Goal: Task Accomplishment & Management: Complete application form

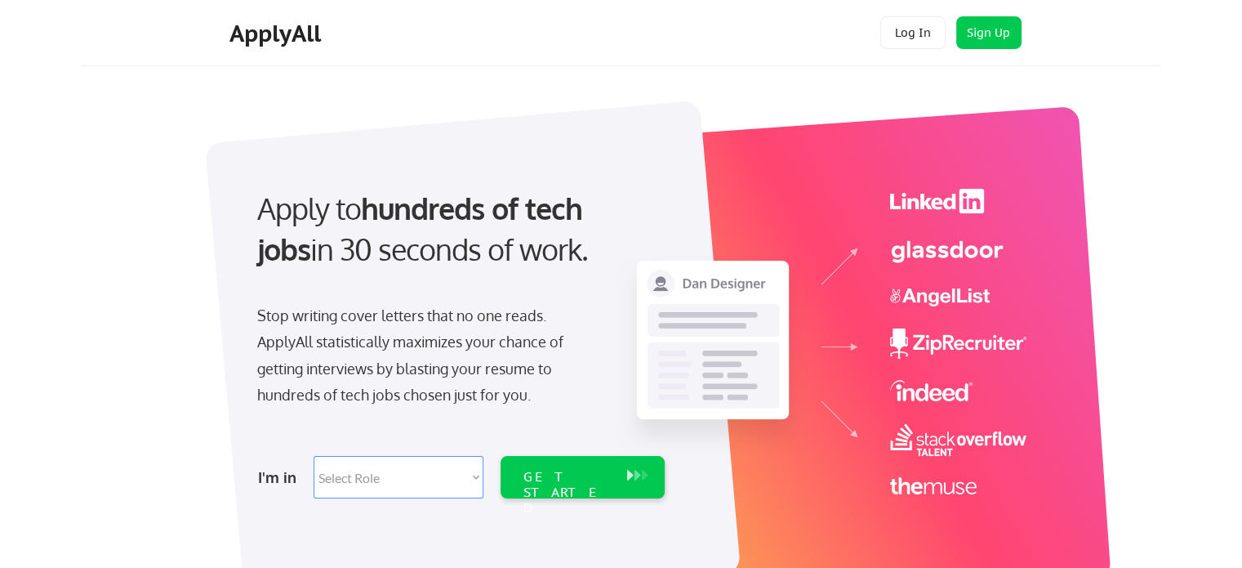
click at [477, 475] on select "Select Role Software Engineering Product Management Customer Success Sales UI/U…" at bounding box center [399, 477] width 170 height 42
select select ""sales""
click at [314, 456] on select "Select Role Software Engineering Product Management Customer Success Sales UI/U…" at bounding box center [399, 477] width 170 height 42
select select ""sales""
click at [630, 476] on button at bounding box center [638, 475] width 16 height 18
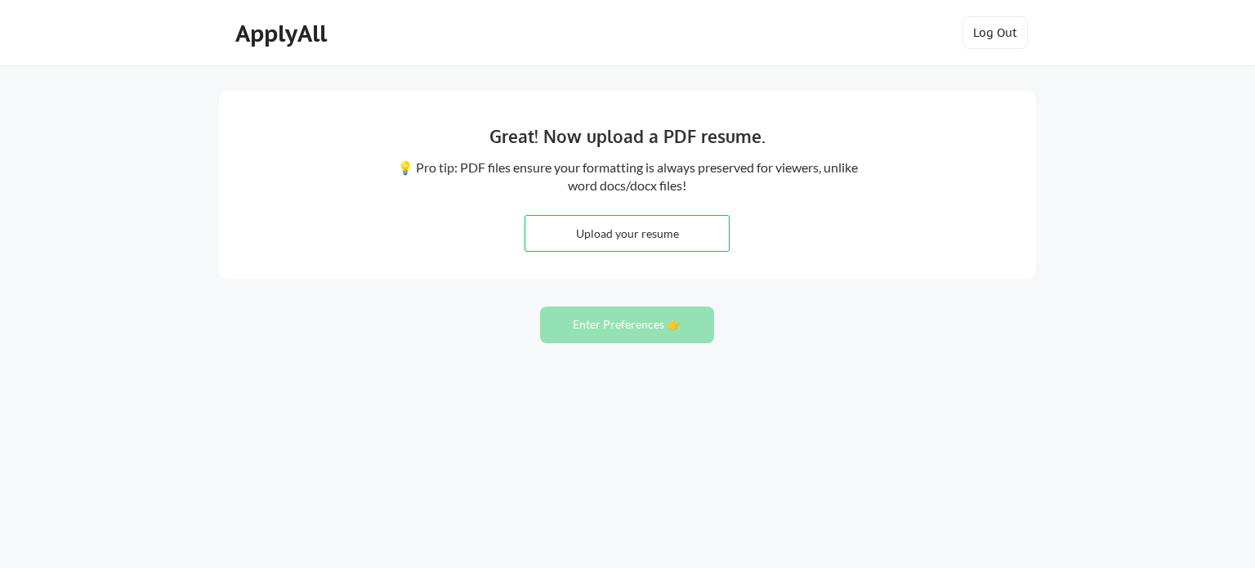
click at [609, 241] on input "file" at bounding box center [626, 233] width 203 height 35
type input "C:\fakepath\Applyall Resume.pdf"
click at [619, 322] on button "Enter Preferences 👉" at bounding box center [627, 324] width 174 height 37
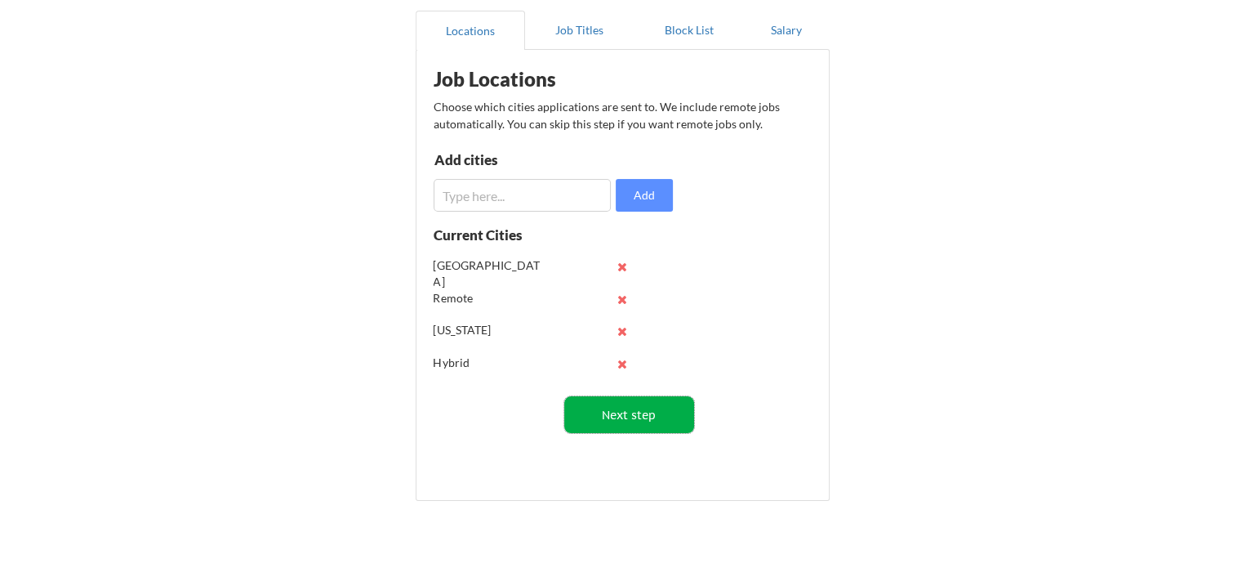
click at [629, 411] on button "Next step" at bounding box center [629, 414] width 130 height 37
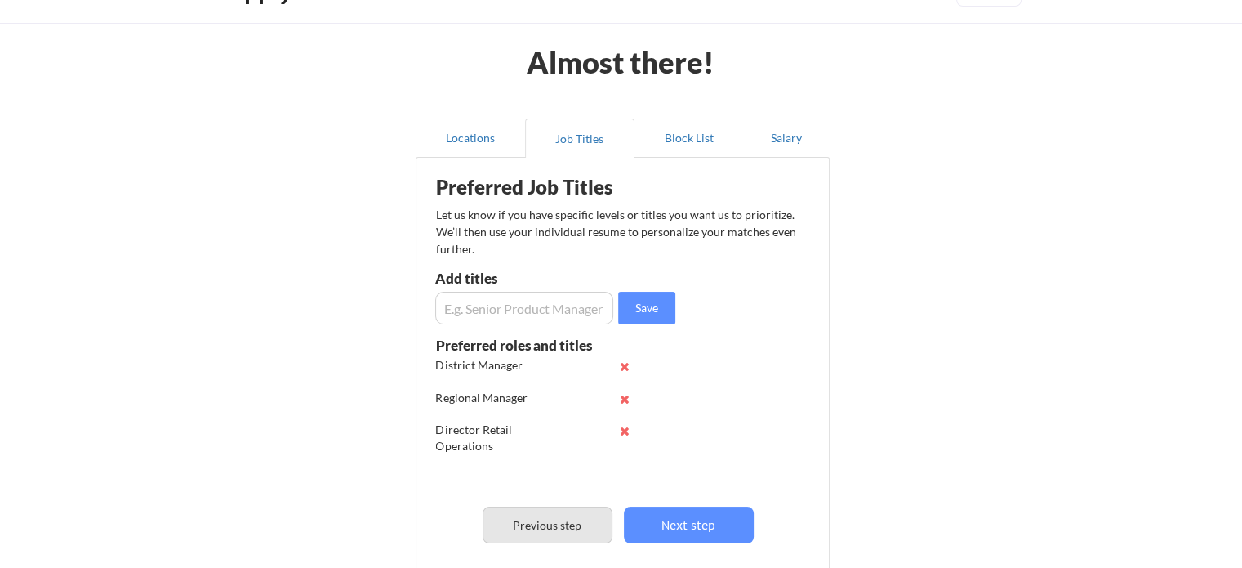
scroll to position [16, 0]
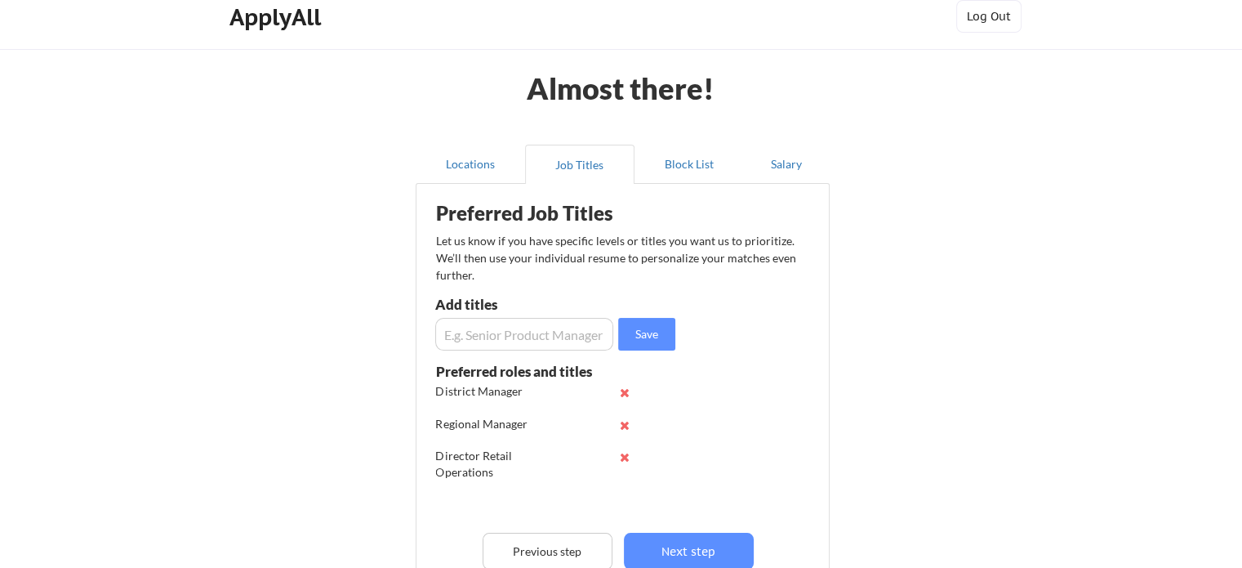
click at [475, 333] on input "input" at bounding box center [524, 334] width 178 height 33
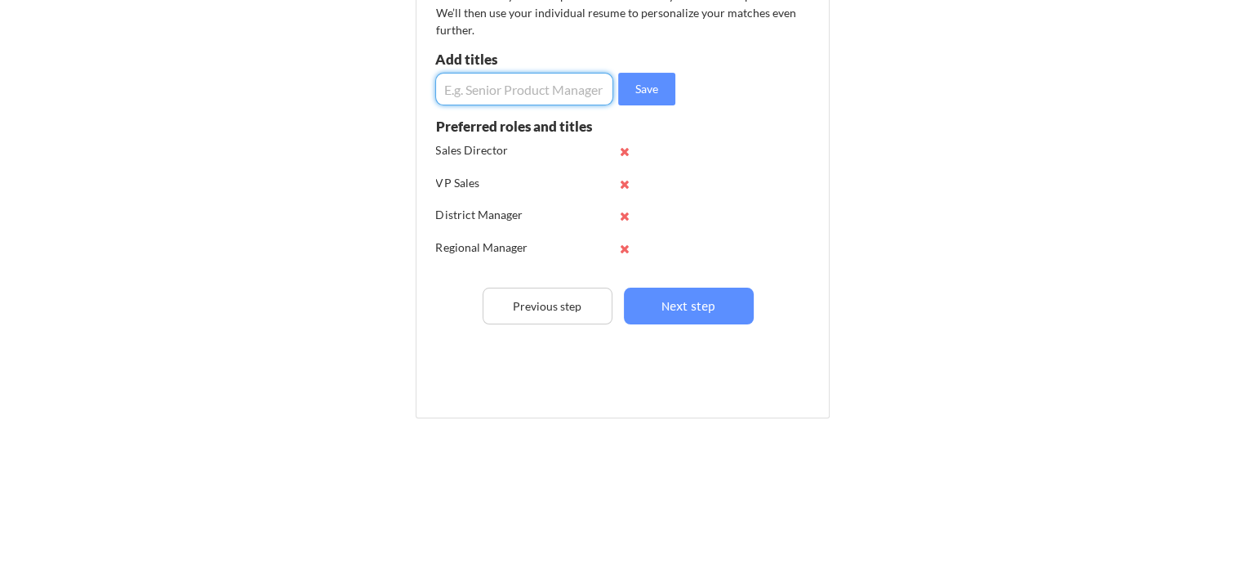
scroll to position [0, 0]
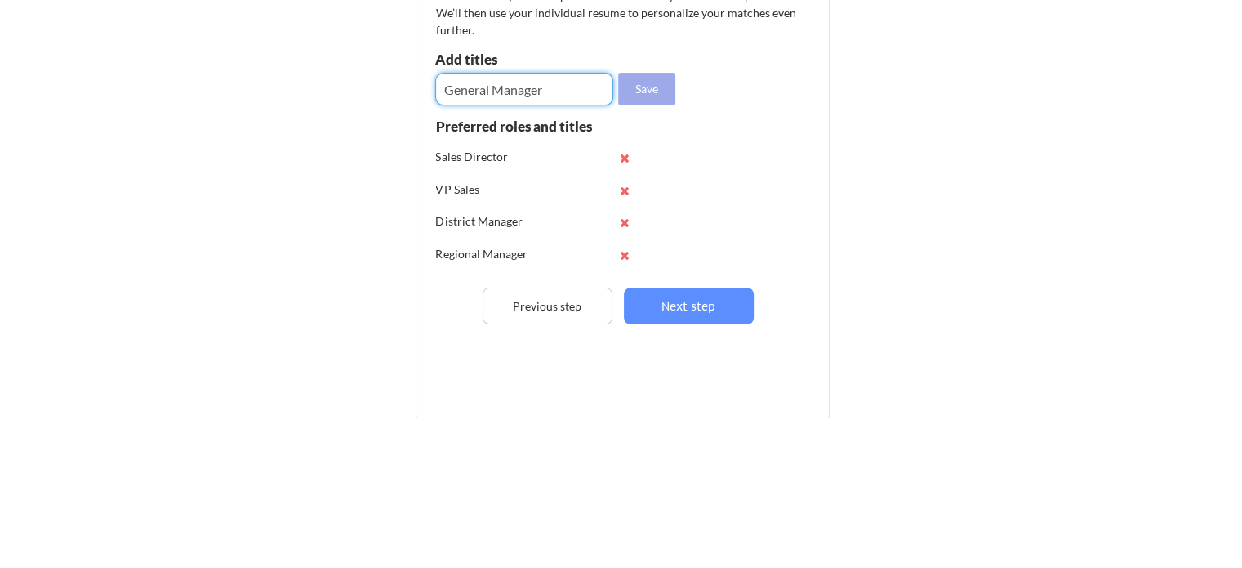
type input "General Manager"
click at [663, 91] on button "Save" at bounding box center [646, 89] width 57 height 33
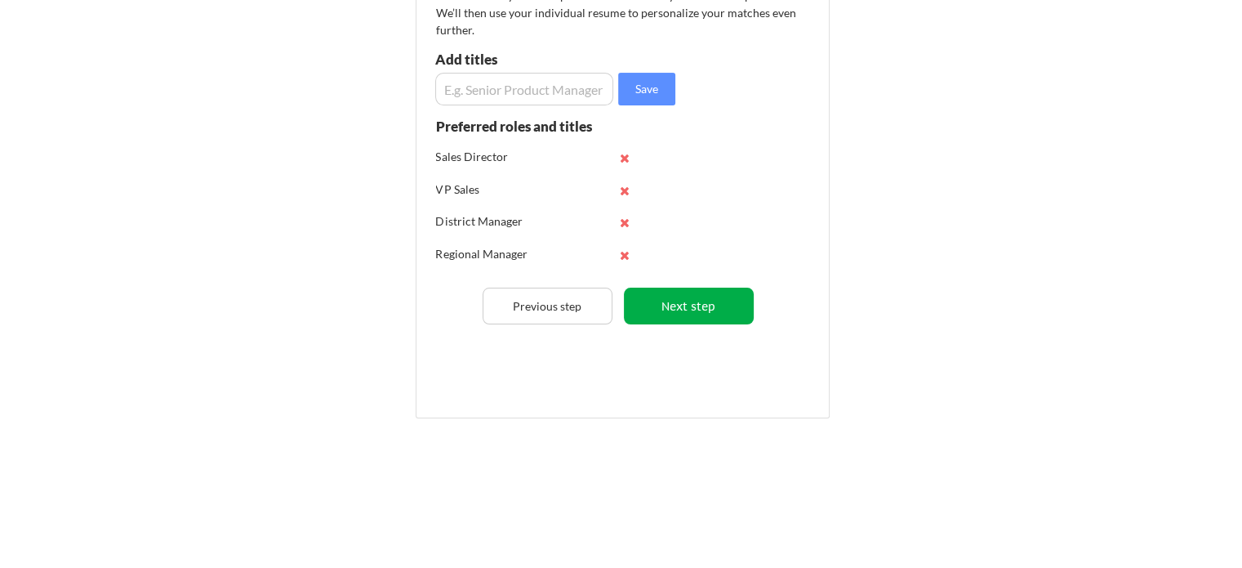
click at [680, 307] on button "Next step" at bounding box center [689, 306] width 130 height 37
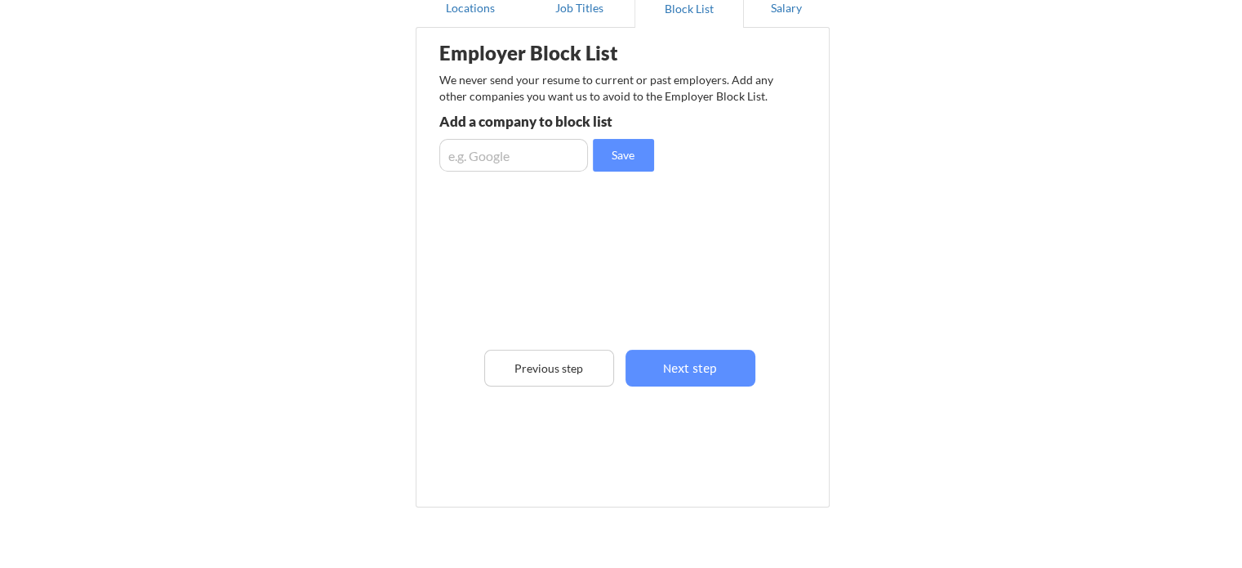
scroll to position [16, 0]
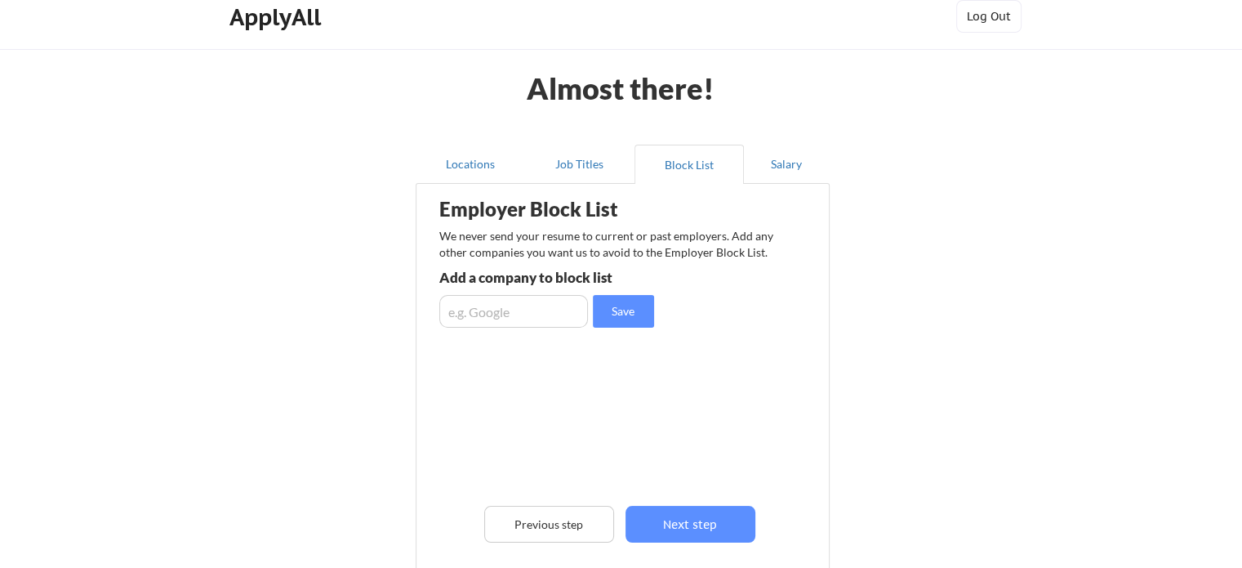
click at [534, 316] on input "input" at bounding box center [513, 311] width 149 height 33
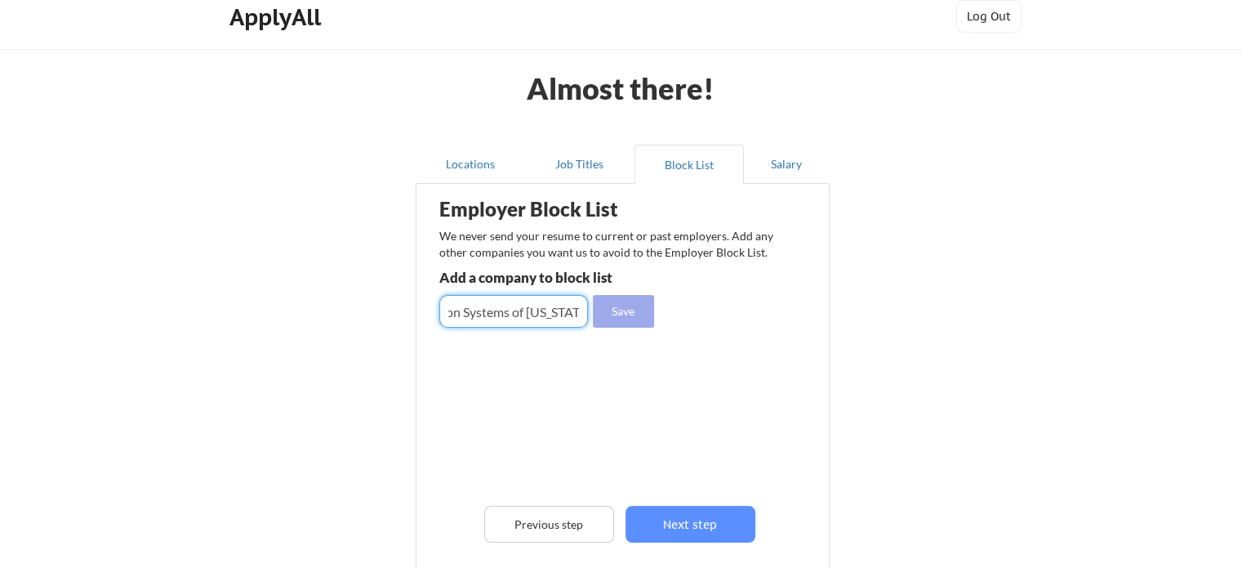
type input "Foundation Systems of [US_STATE]"
click at [618, 310] on button "Save" at bounding box center [623, 311] width 61 height 33
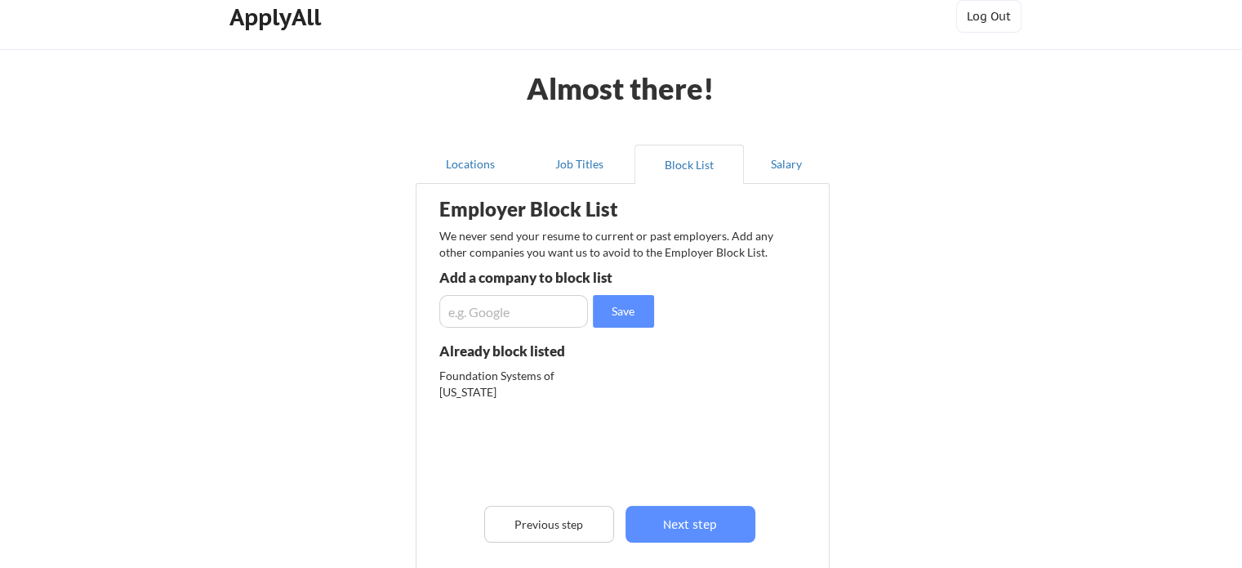
click at [522, 314] on input "input" at bounding box center [513, 311] width 149 height 33
type input "Groundworks"
click at [635, 315] on button "Save" at bounding box center [623, 311] width 61 height 33
click at [697, 528] on button "Next step" at bounding box center [691, 524] width 130 height 37
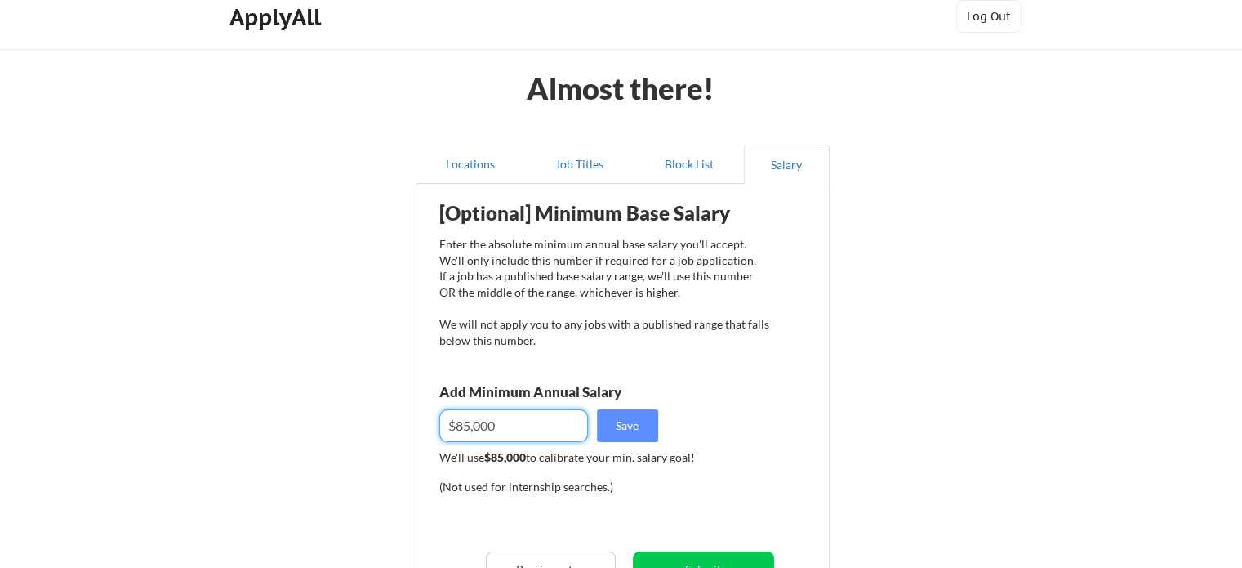
drag, startPoint x: 502, startPoint y: 426, endPoint x: 448, endPoint y: 416, distance: 55.6
click at [448, 416] on input "input" at bounding box center [513, 425] width 149 height 33
click at [462, 426] on input "input" at bounding box center [513, 425] width 149 height 33
click at [457, 422] on input "input" at bounding box center [513, 425] width 149 height 33
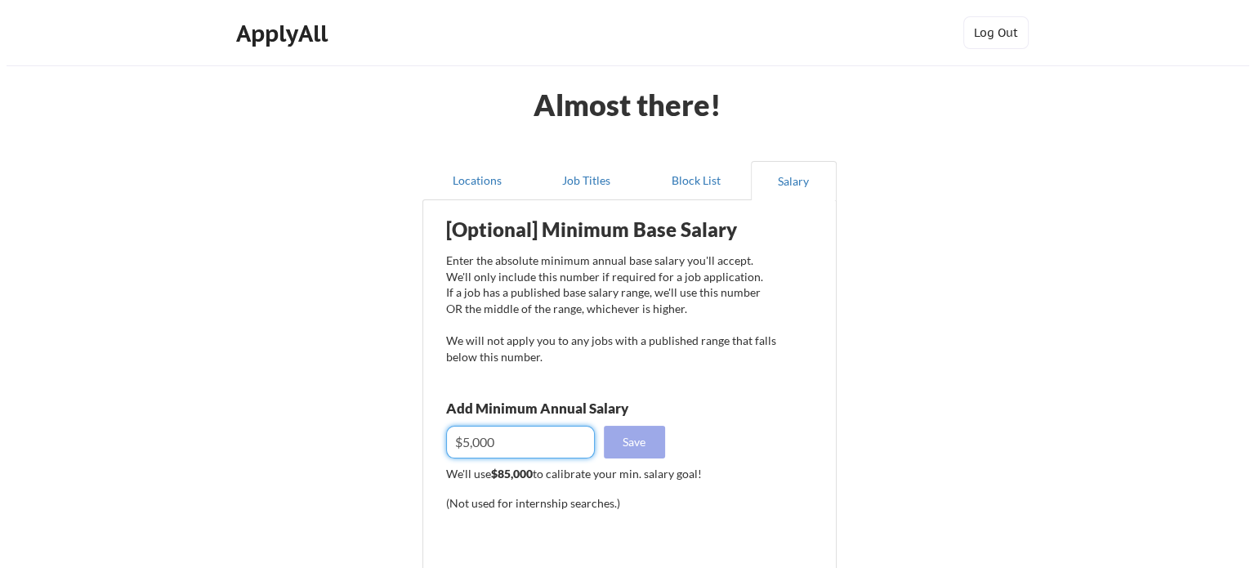
scroll to position [163, 0]
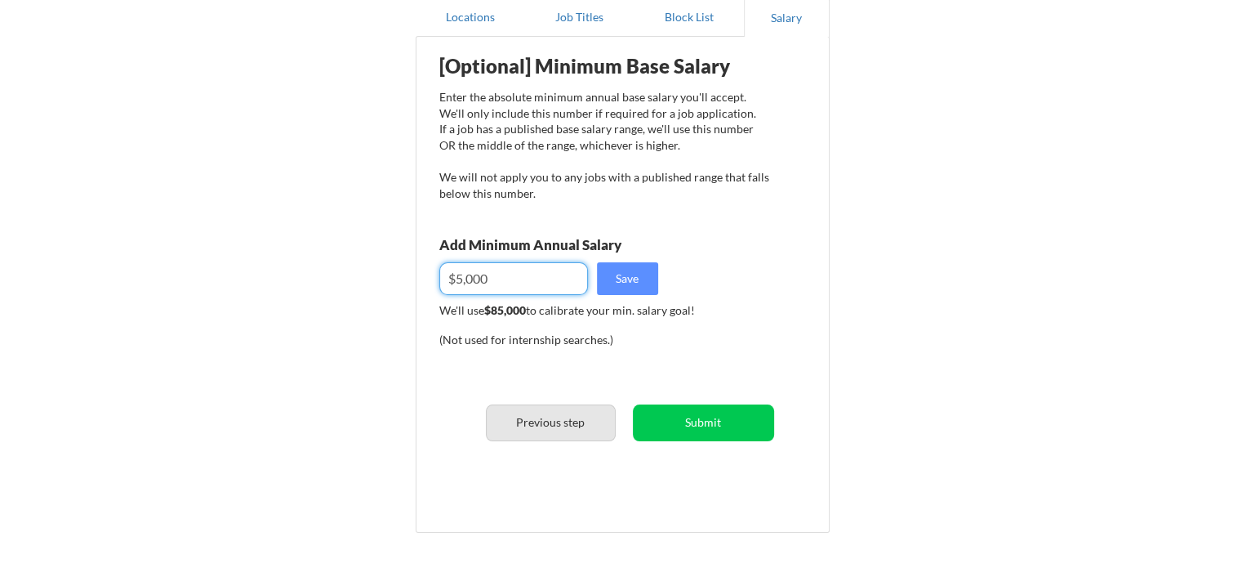
type input "$5,000"
click at [582, 416] on button "Previous step" at bounding box center [551, 422] width 130 height 37
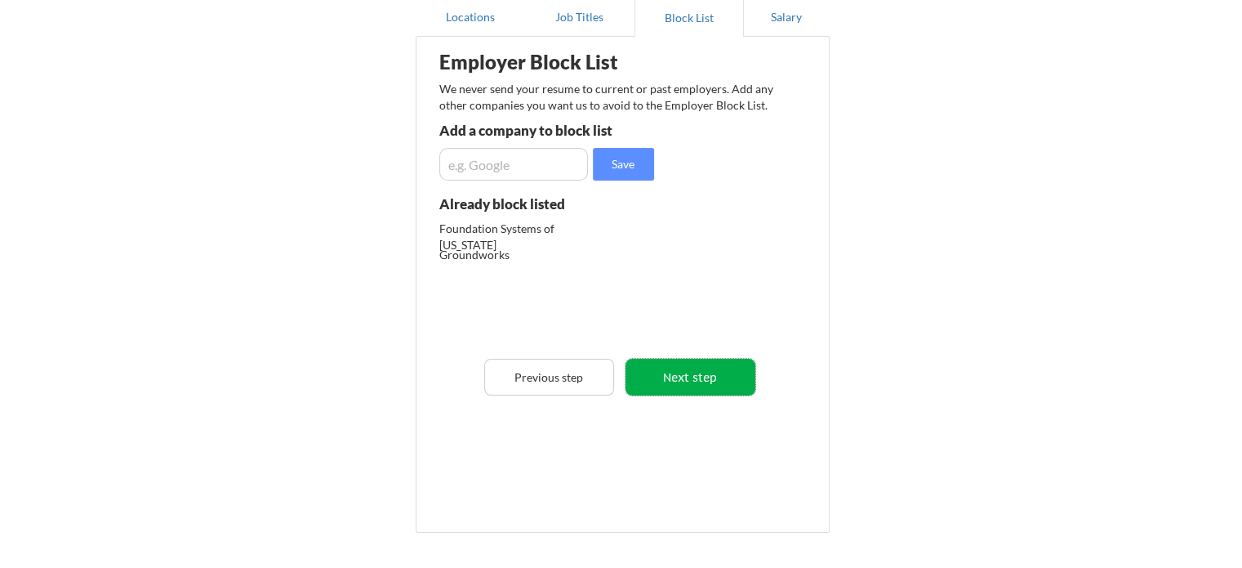
click at [693, 381] on button "Next step" at bounding box center [691, 377] width 130 height 37
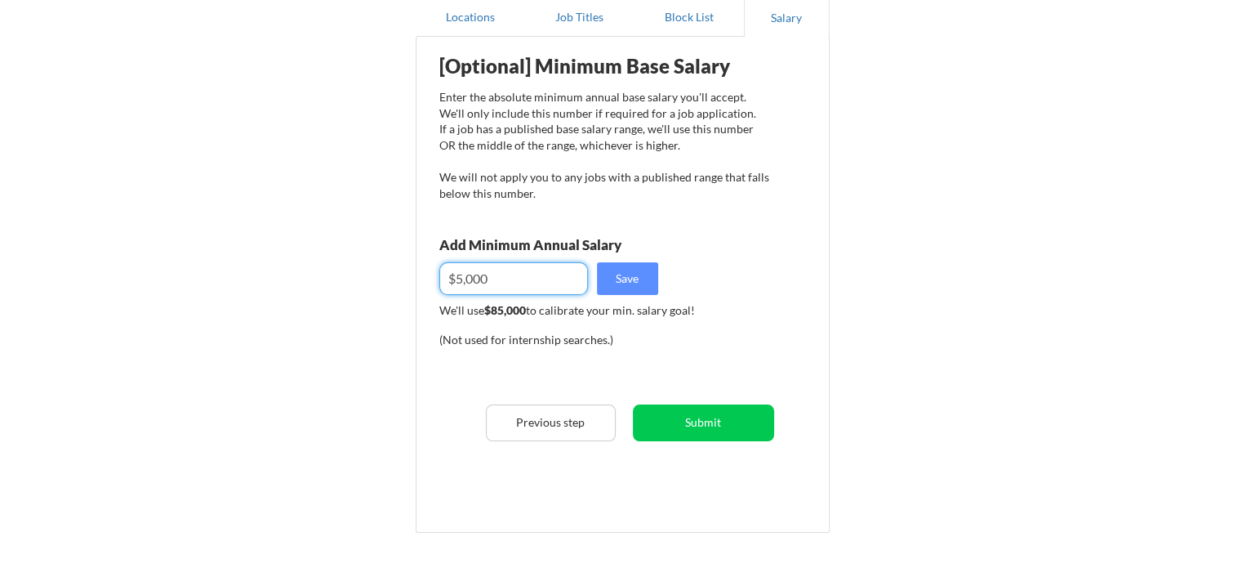
drag, startPoint x: 493, startPoint y: 277, endPoint x: 449, endPoint y: 277, distance: 44.1
click at [449, 277] on input "input" at bounding box center [513, 278] width 149 height 33
type input "$."
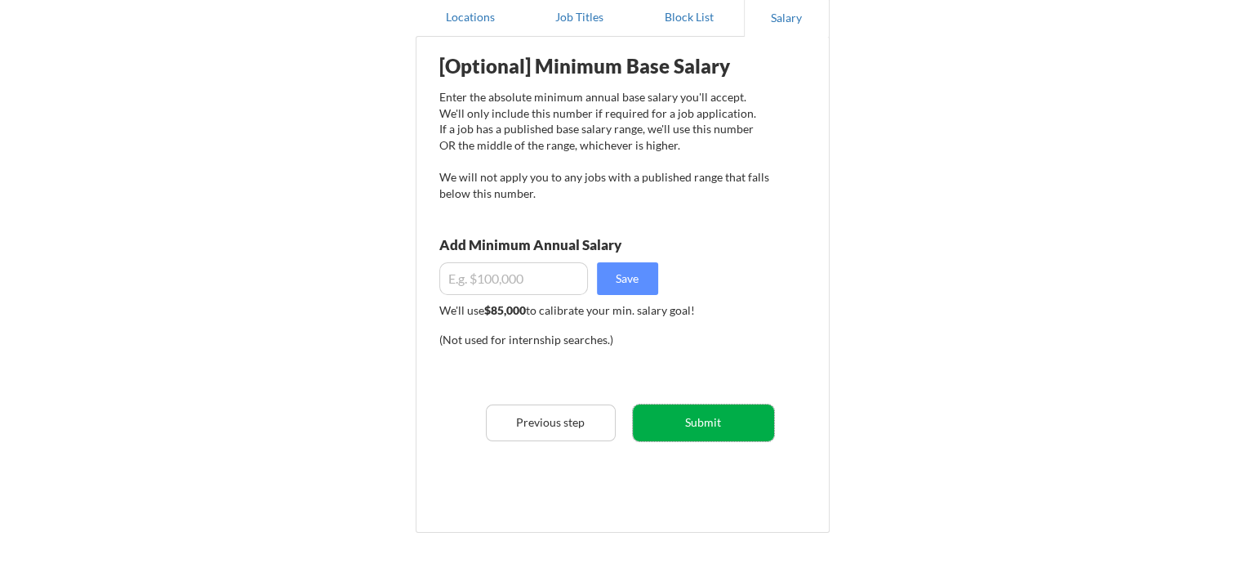
drag, startPoint x: 695, startPoint y: 430, endPoint x: 676, endPoint y: 421, distance: 20.5
click at [694, 430] on button "Submit" at bounding box center [703, 422] width 141 height 37
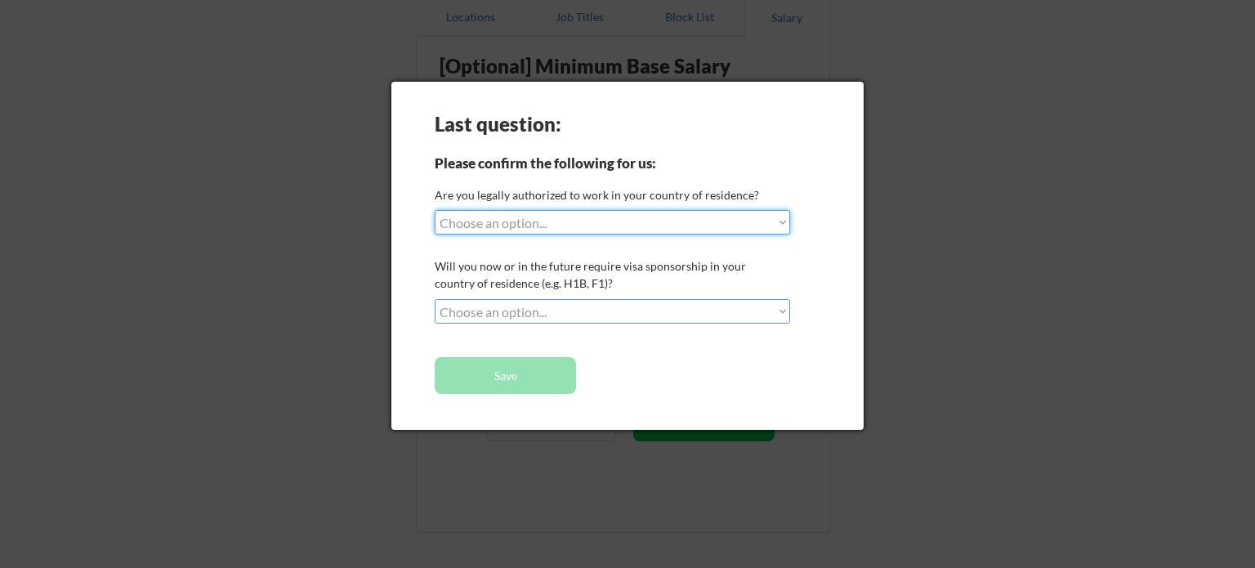
click at [784, 221] on select "Choose an option... Yes, I am a US Citizen Yes, I am a Canadian Citizen Yes, I …" at bounding box center [612, 222] width 355 height 25
select select ""yes__i_am_a_us_citizen""
click at [435, 210] on select "Choose an option... Yes, I am a US Citizen Yes, I am a Canadian Citizen Yes, I …" at bounding box center [612, 222] width 355 height 25
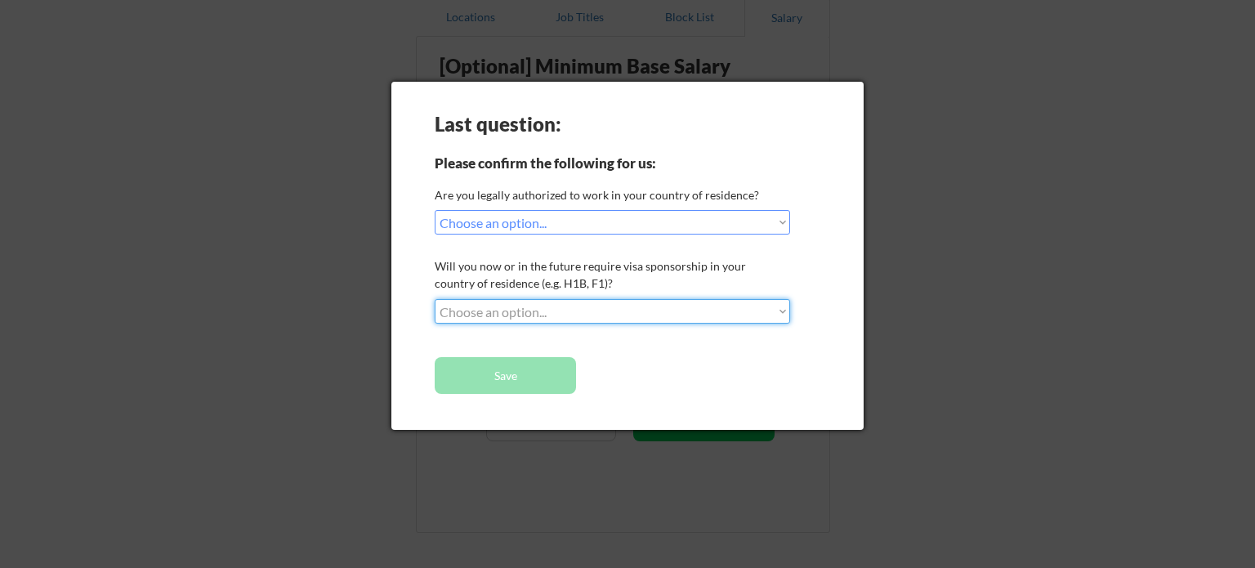
click at [781, 310] on select "Choose an option... No, I will not need sponsorship Yes, I will need sponsorship" at bounding box center [612, 311] width 355 height 25
select select ""no__i_will_not_need_sponsorship""
click at [435, 299] on select "Choose an option... No, I will not need sponsorship Yes, I will need sponsorship" at bounding box center [612, 311] width 355 height 25
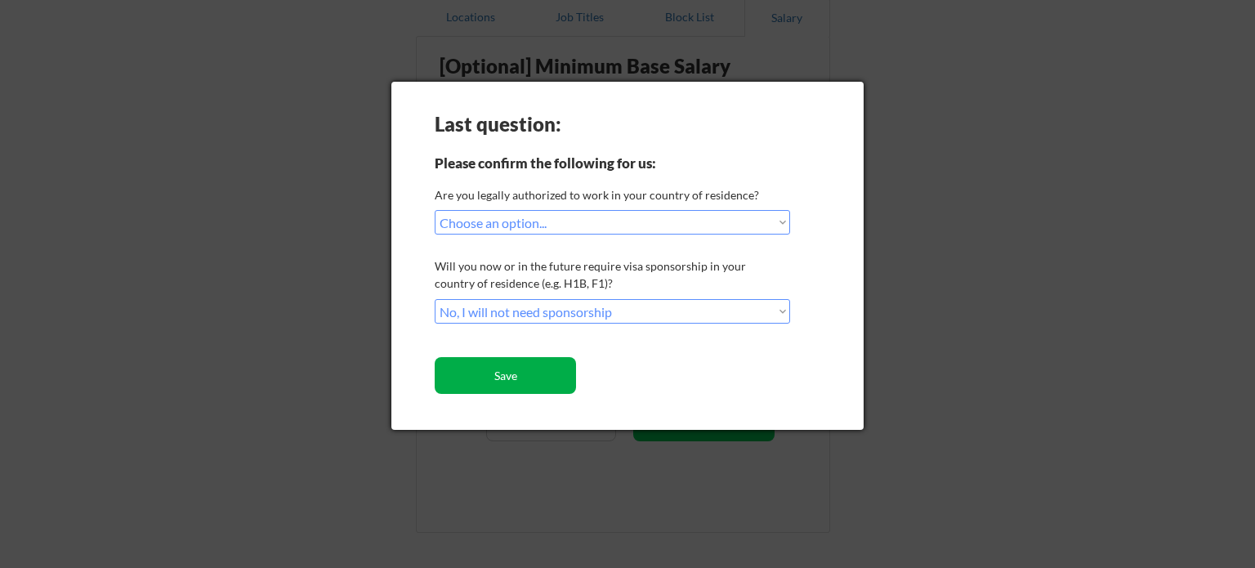
click at [530, 374] on button "Save" at bounding box center [505, 375] width 141 height 37
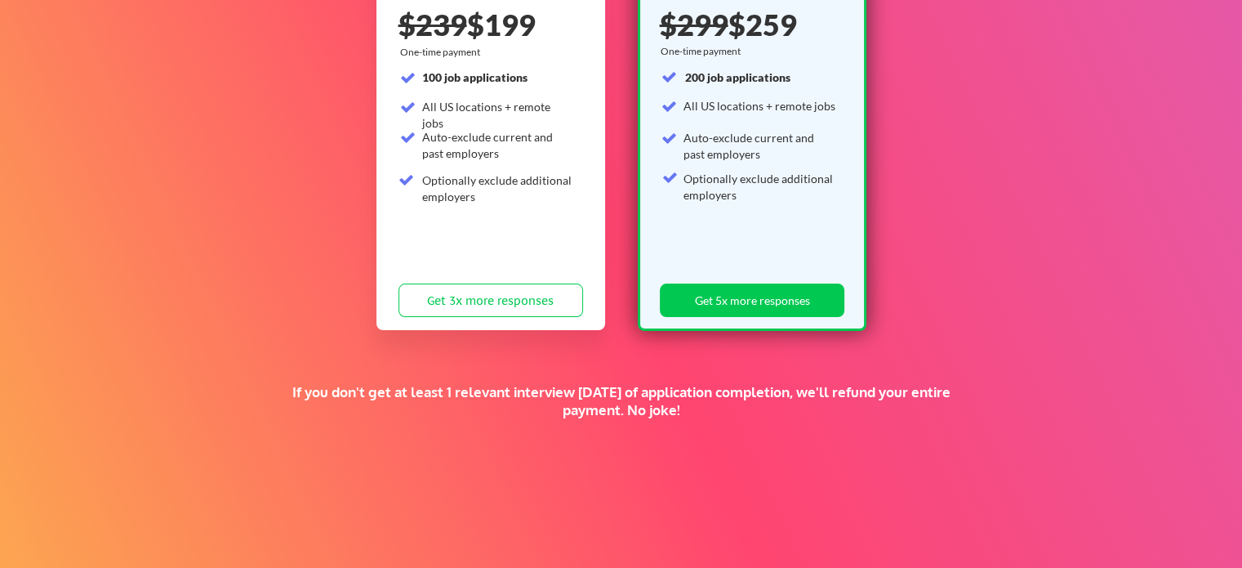
scroll to position [163, 0]
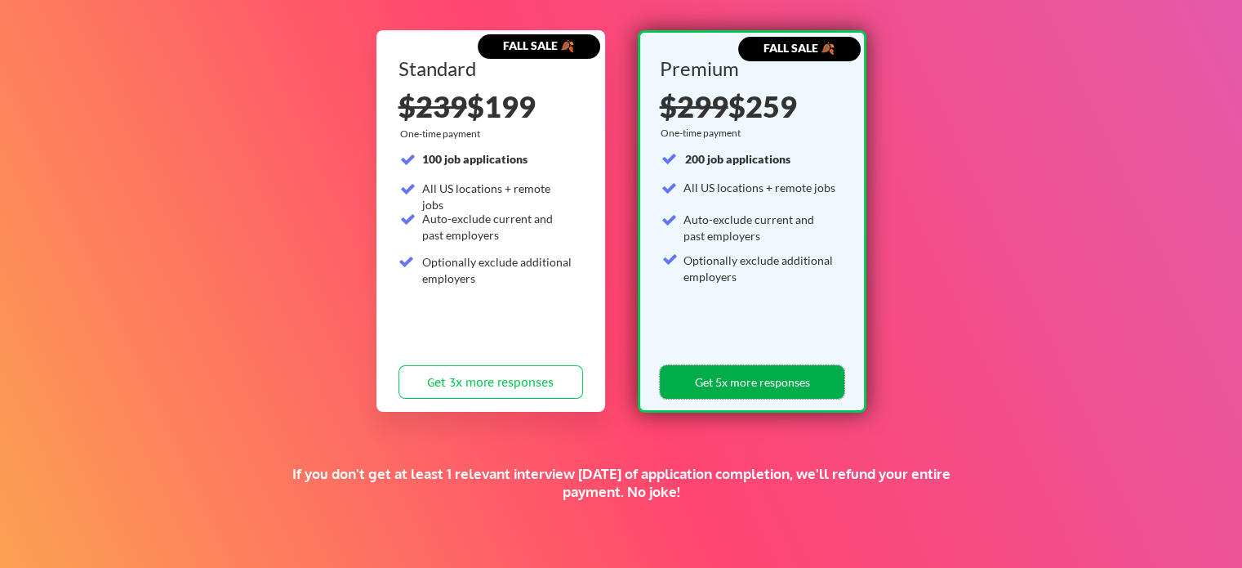
click at [761, 381] on button "Get 5x more responses" at bounding box center [752, 381] width 185 height 33
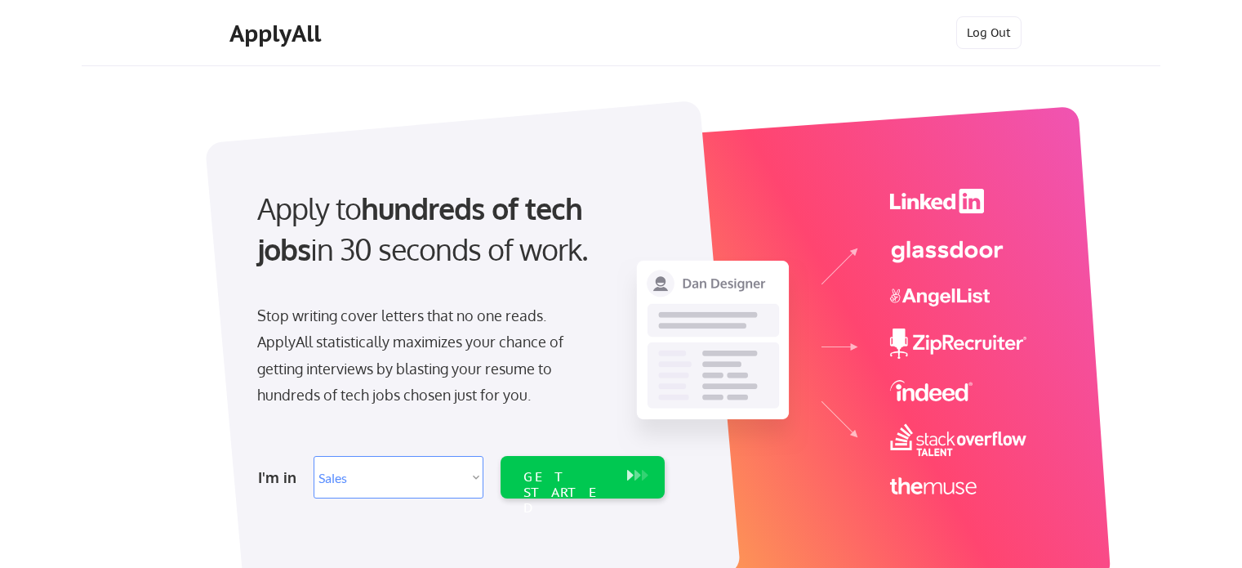
select select ""sales0""
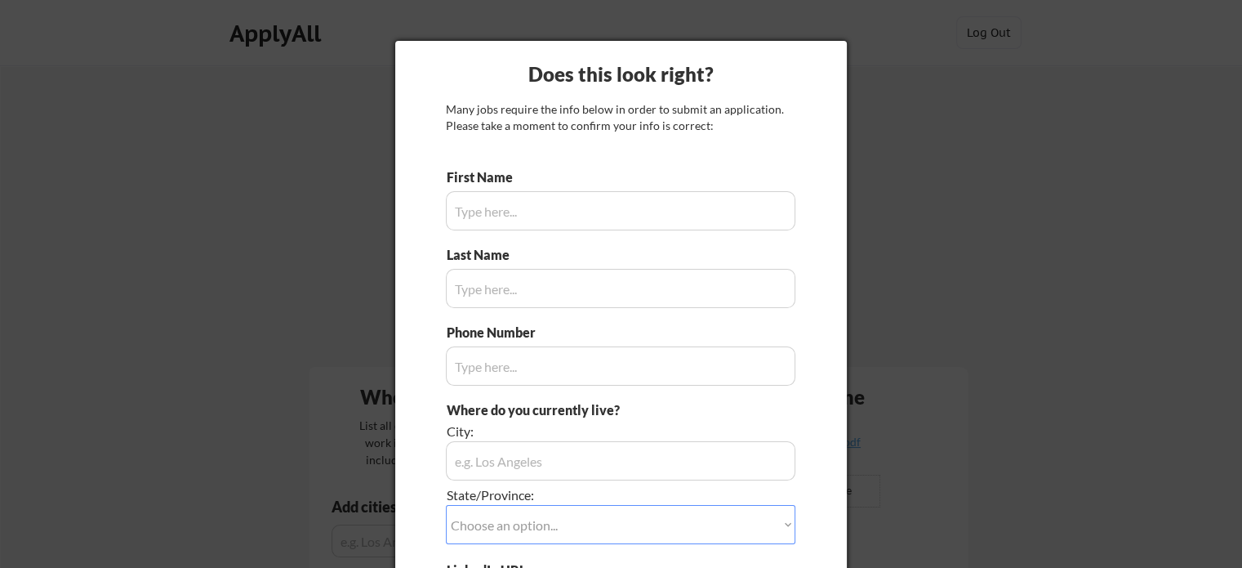
type input "Todd"
type input "[PERSON_NAME]"
type input "[PHONE_NUMBER]"
type input "[GEOGRAPHIC_DATA][US_STATE], [GEOGRAPHIC_DATA]"
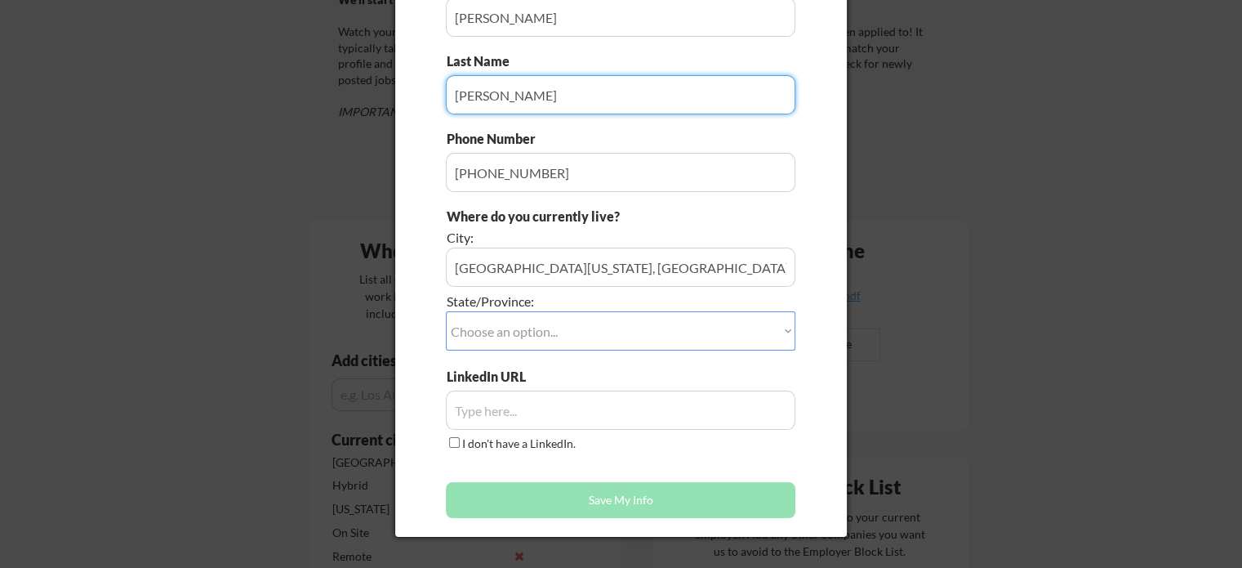
scroll to position [245, 0]
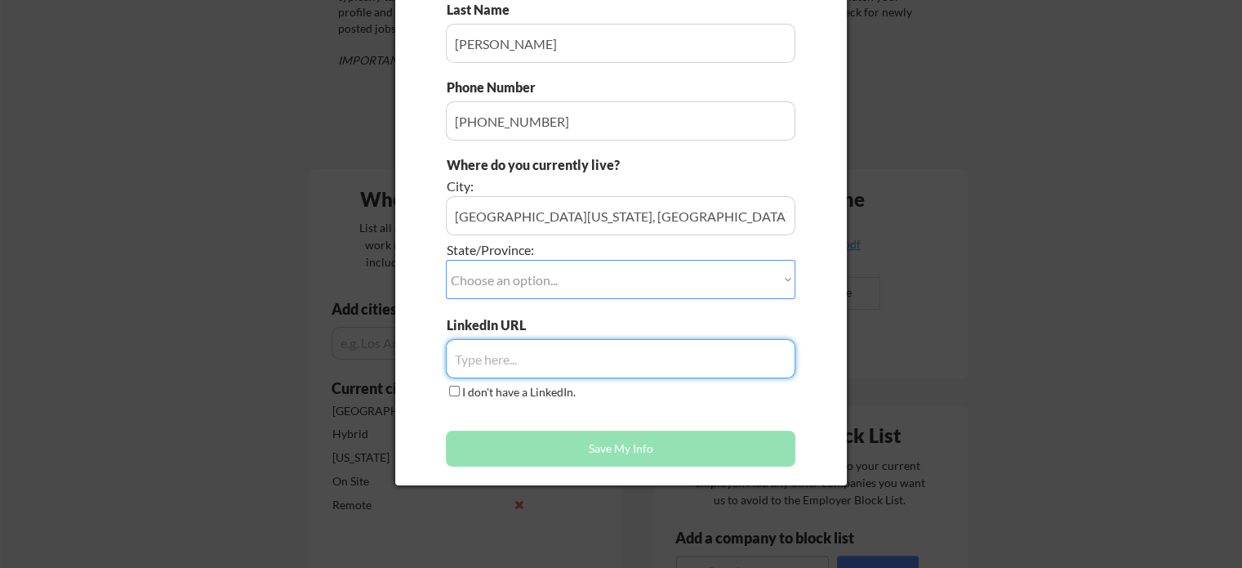
click at [500, 360] on input "input" at bounding box center [621, 358] width 350 height 39
paste input "[URL][DOMAIN_NAME]"
type input "[URL][DOMAIN_NAME]"
click at [787, 280] on select "Choose an option... Other/Not Applicable [US_STATE] [US_STATE] [GEOGRAPHIC_DATA…" at bounding box center [621, 279] width 350 height 39
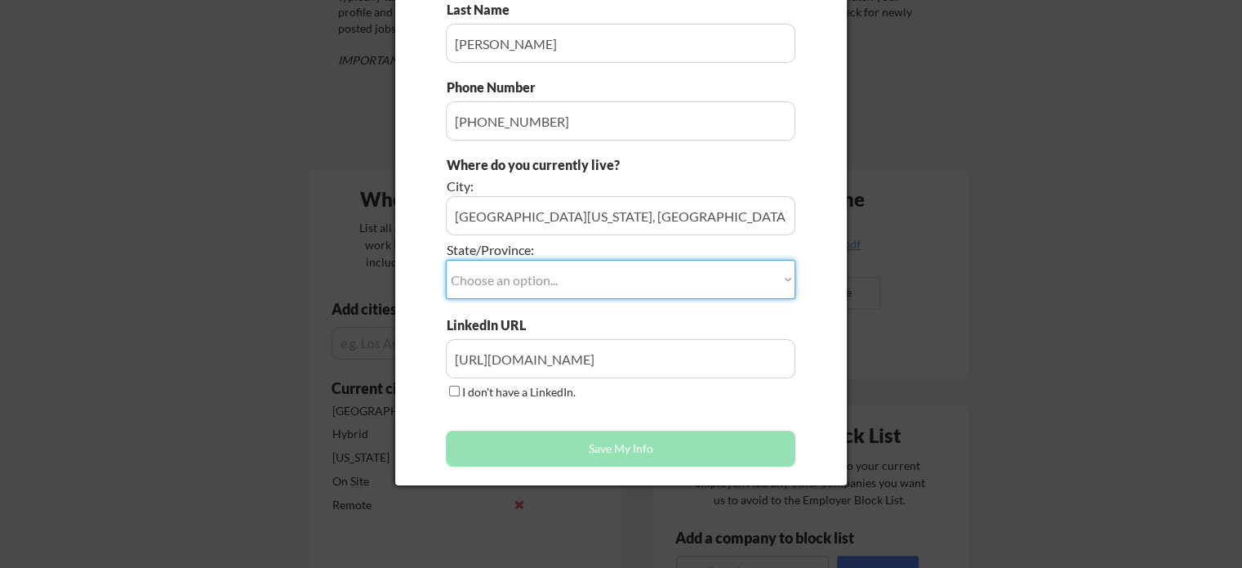
select select ""[US_STATE]""
click at [446, 260] on select "Choose an option... Other/Not Applicable [US_STATE] [US_STATE] [GEOGRAPHIC_DATA…" at bounding box center [621, 279] width 350 height 39
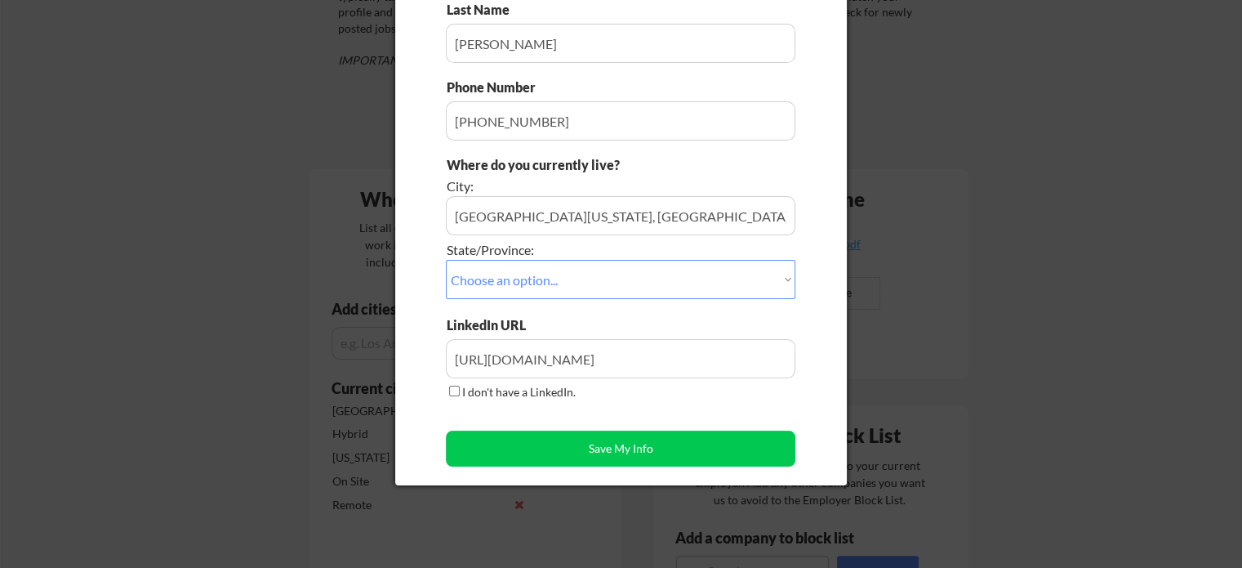
scroll to position [327, 0]
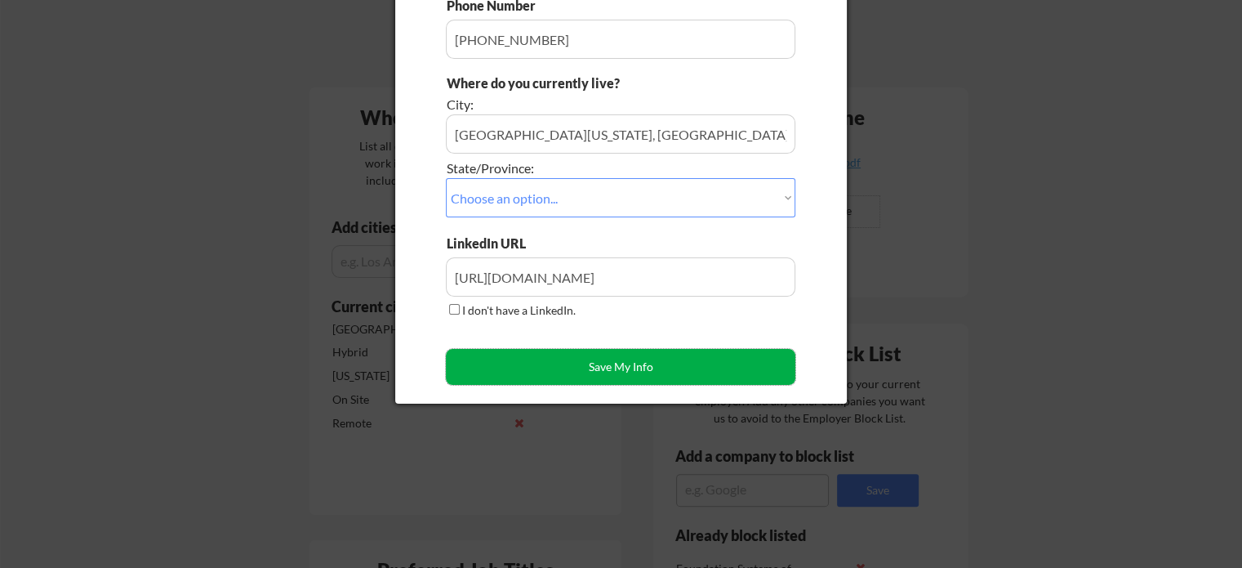
click at [606, 363] on button "Save My Info" at bounding box center [621, 367] width 350 height 36
type input "[GEOGRAPHIC_DATA][US_STATE], [GEOGRAPHIC_DATA], [US_STATE]"
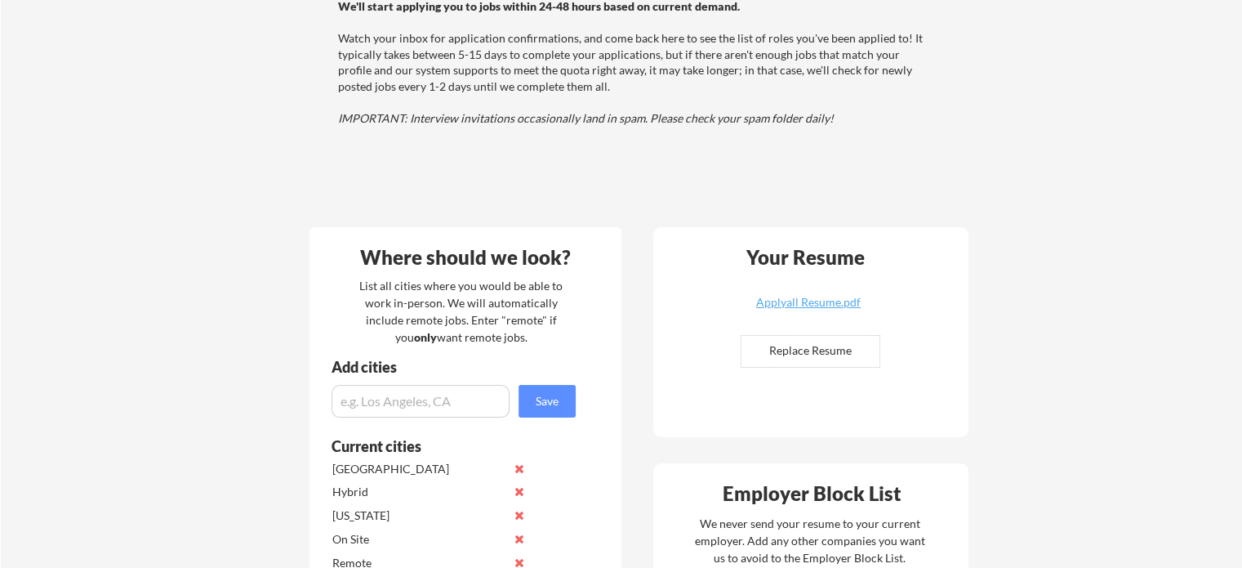
scroll to position [163, 0]
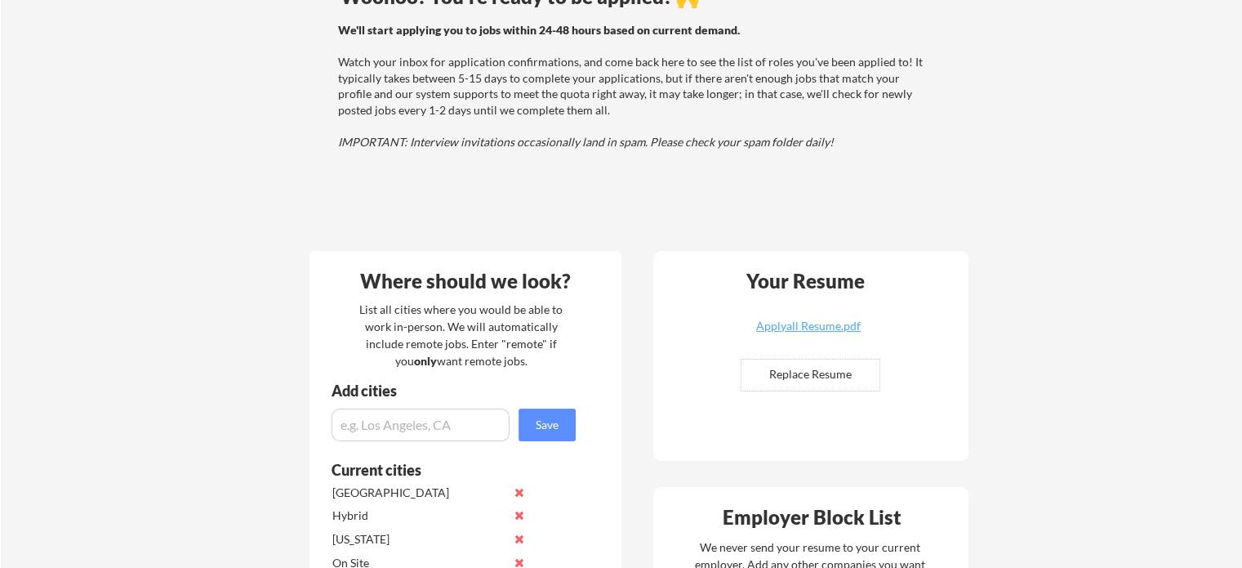
drag, startPoint x: 782, startPoint y: 2, endPoint x: 1101, endPoint y: 176, distance: 363.7
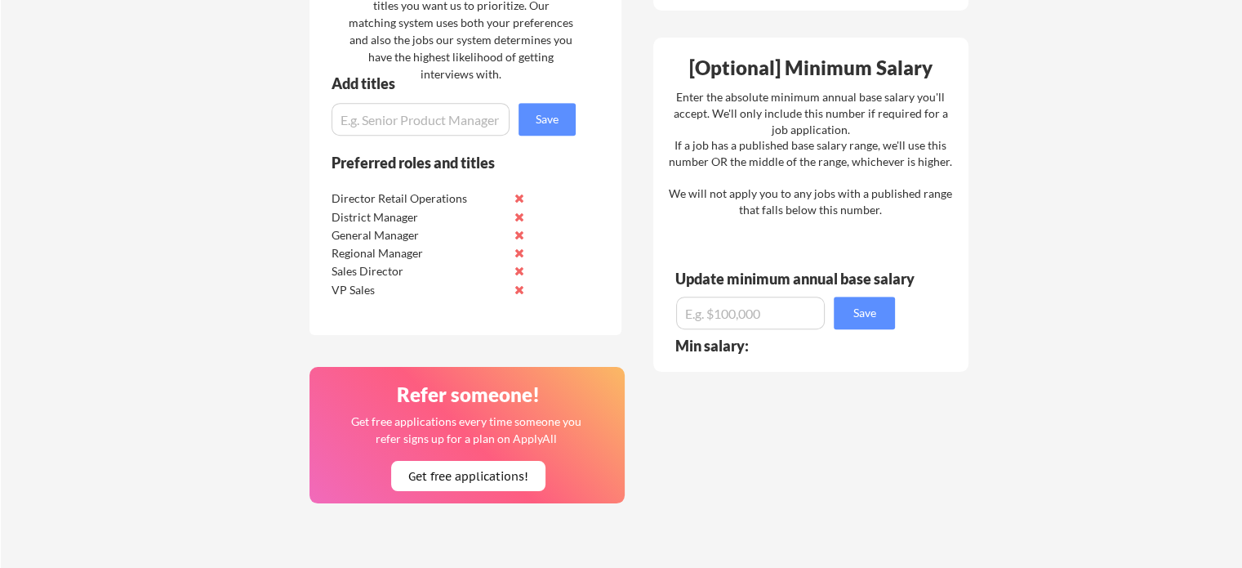
scroll to position [980, 0]
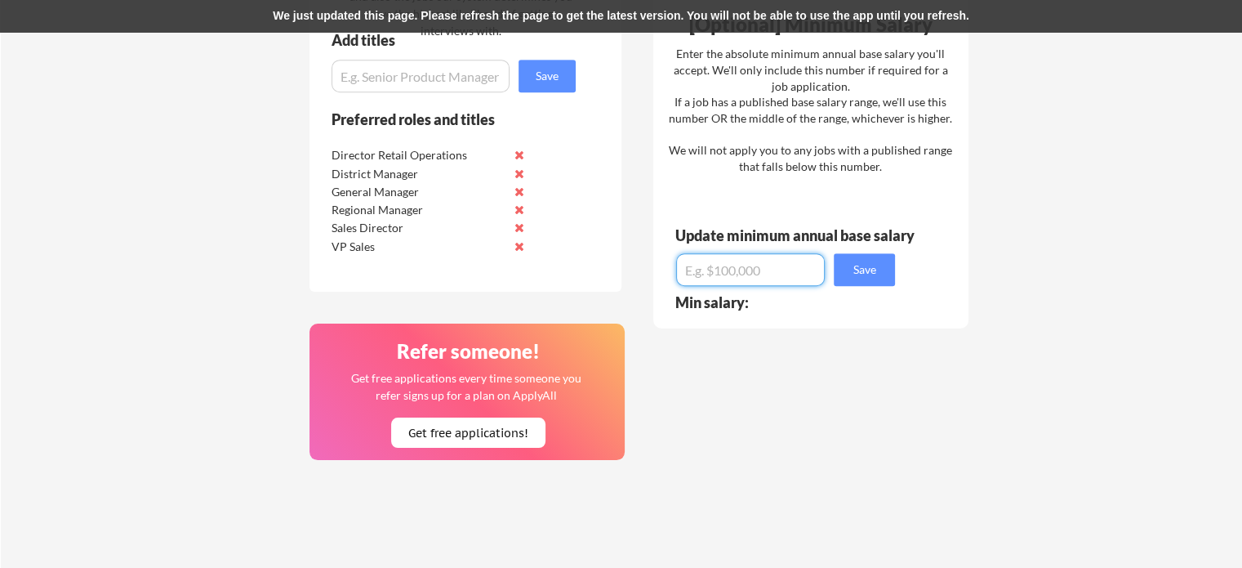
click at [737, 268] on input "input" at bounding box center [750, 269] width 149 height 33
type input "$75,000"
click at [875, 270] on button "Save" at bounding box center [864, 269] width 61 height 33
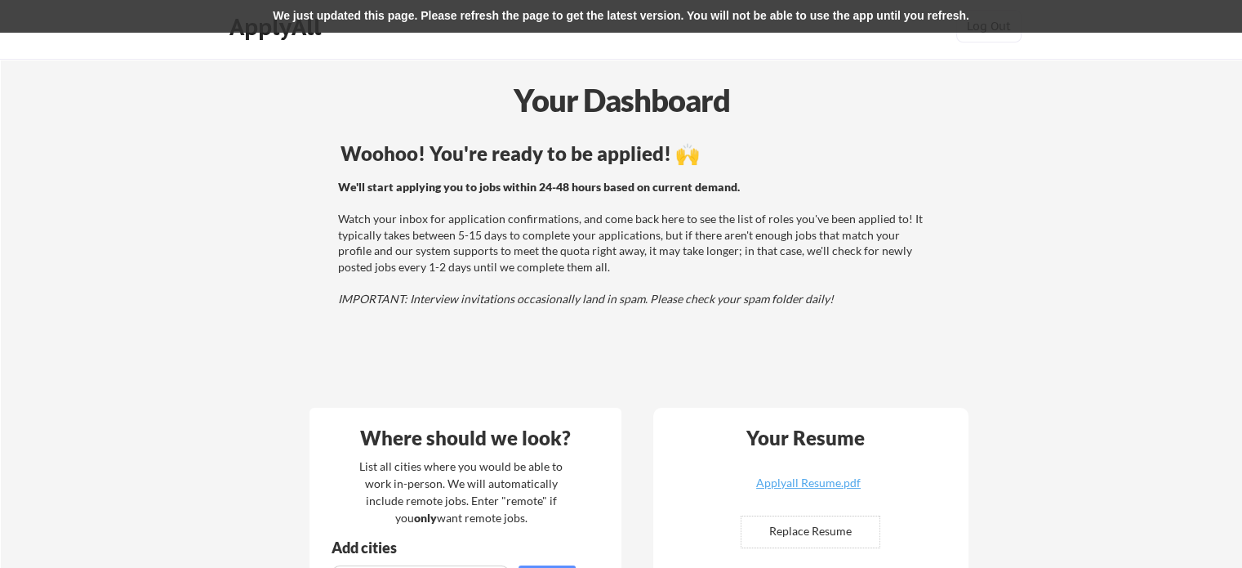
scroll to position [0, 0]
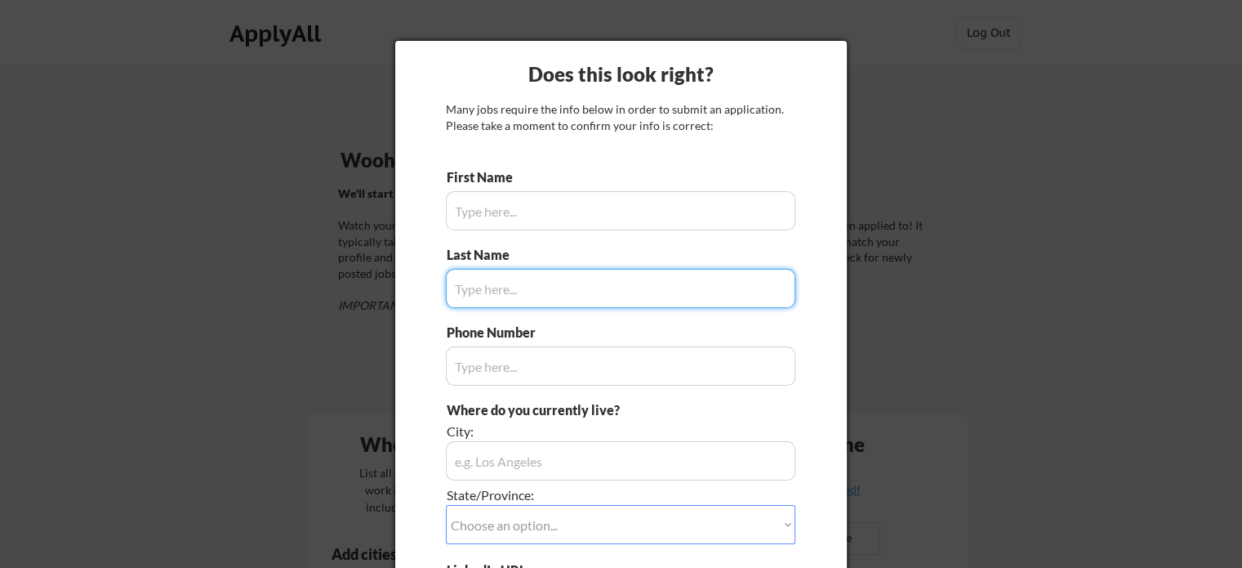
type input "[PERSON_NAME]"
type input "[PHONE_NUMBER]"
type input "[GEOGRAPHIC_DATA][US_STATE], [GEOGRAPHIC_DATA]"
click at [540, 287] on input "input" at bounding box center [621, 288] width 350 height 39
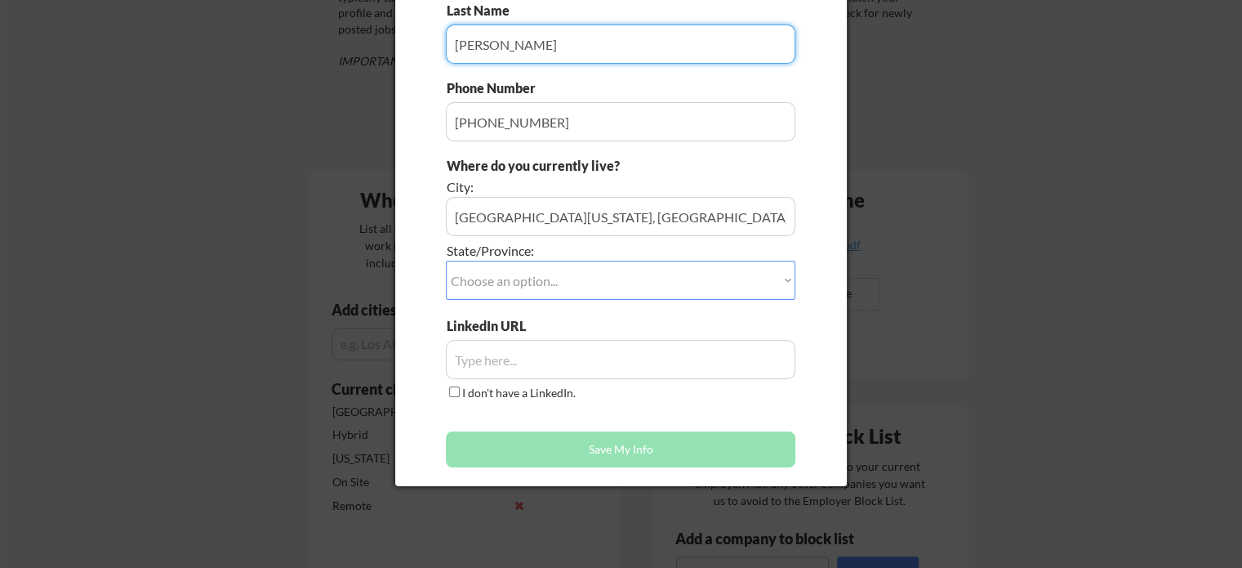
scroll to position [245, 0]
type input "[PERSON_NAME]"
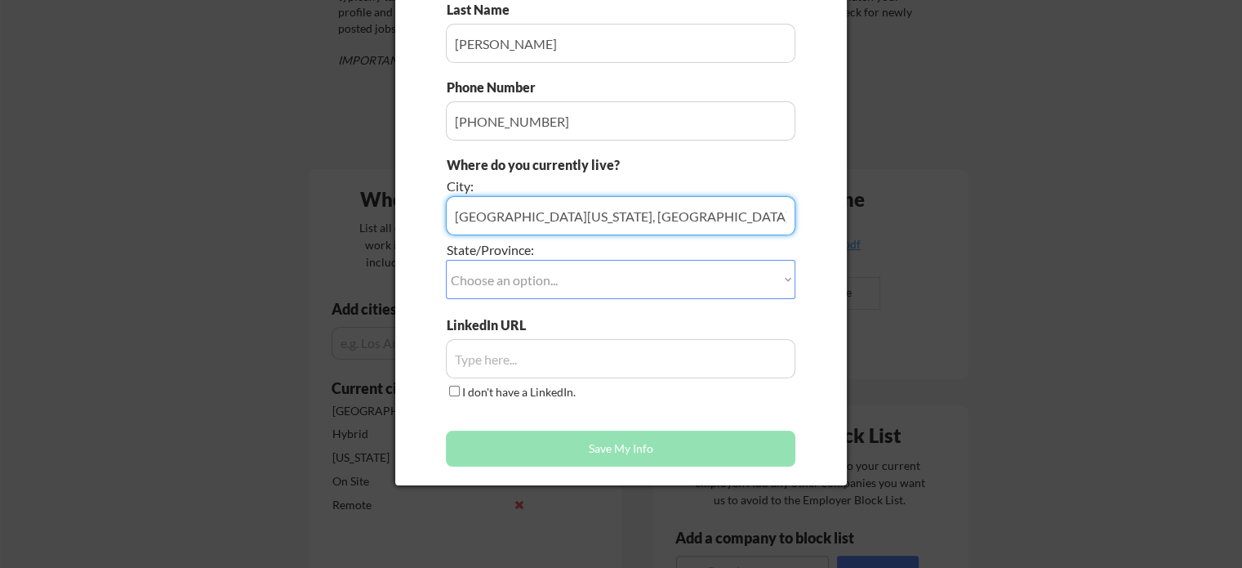
drag, startPoint x: 686, startPoint y: 219, endPoint x: 553, endPoint y: 218, distance: 133.1
click at [553, 218] on input "input" at bounding box center [621, 215] width 350 height 39
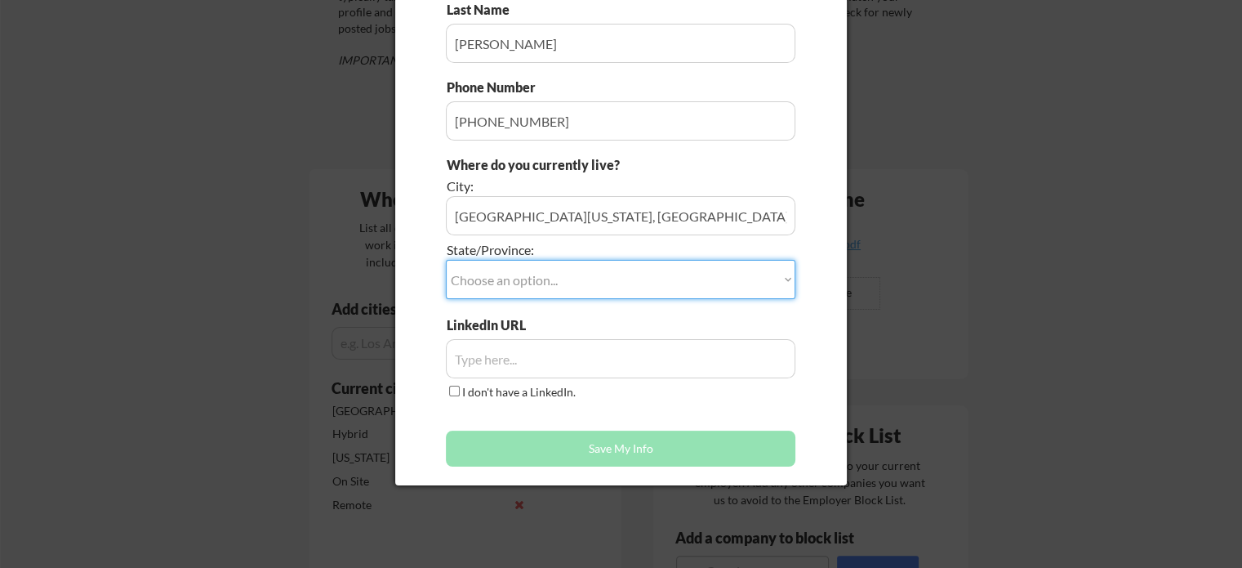
click at [475, 275] on select "Choose an option... Other/Not Applicable [US_STATE] [US_STATE] [GEOGRAPHIC_DATA…" at bounding box center [621, 279] width 350 height 39
select select ""[US_STATE]""
click at [446, 260] on select "Choose an option... Other/Not Applicable [US_STATE] [US_STATE] [GEOGRAPHIC_DATA…" at bounding box center [621, 279] width 350 height 39
click at [560, 311] on div "Where do you currently live? City: State/Province: Choose an option... Other/No…" at bounding box center [621, 236] width 350 height 160
click at [493, 358] on input "input" at bounding box center [621, 358] width 350 height 39
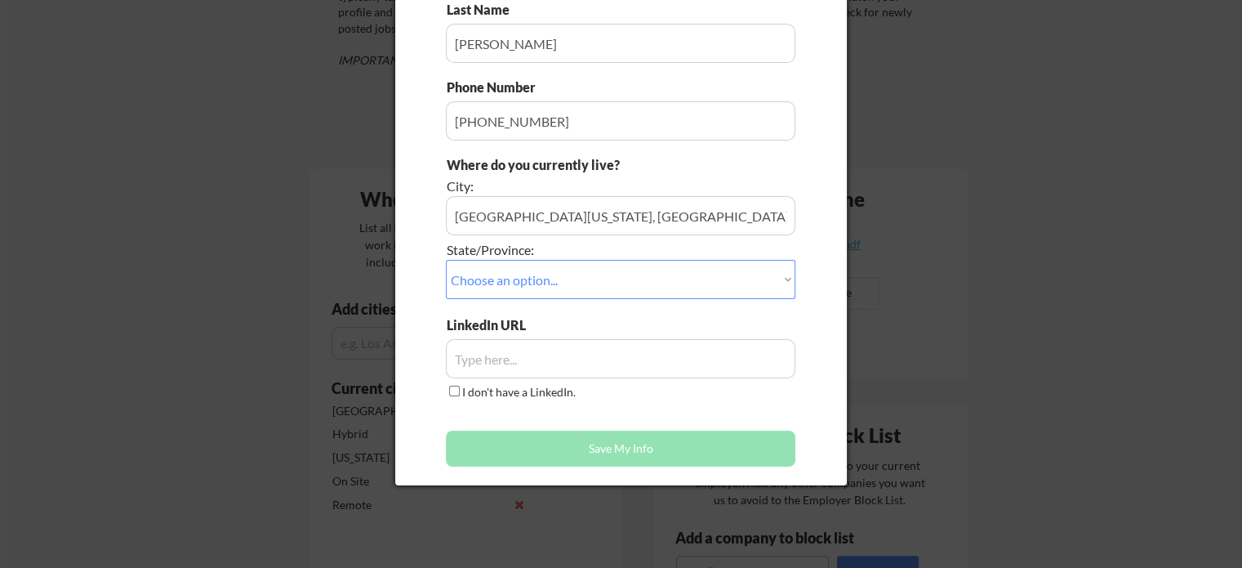
type input "[URL][DOMAIN_NAME]"
type input "[GEOGRAPHIC_DATA][US_STATE], [GEOGRAPHIC_DATA], [US_STATE]"
